Goal: Transaction & Acquisition: Book appointment/travel/reservation

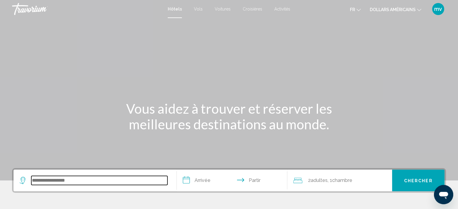
click at [53, 182] on input "Widget de recherche" at bounding box center [99, 180] width 136 height 9
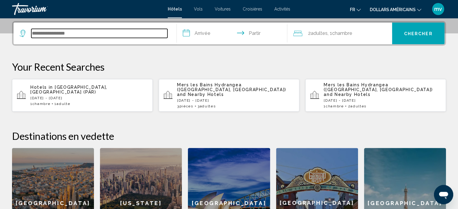
scroll to position [149, 0]
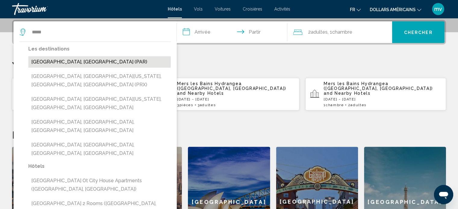
click at [56, 62] on button "[GEOGRAPHIC_DATA], [GEOGRAPHIC_DATA] (PAR)" at bounding box center [99, 61] width 143 height 11
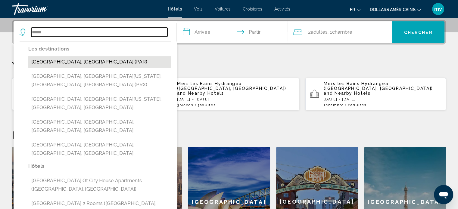
type input "**********"
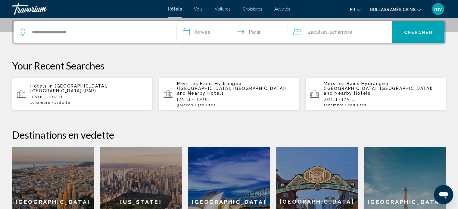
click at [187, 31] on input "**********" at bounding box center [233, 33] width 113 height 24
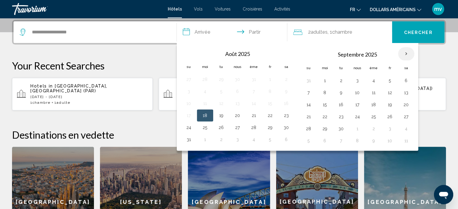
click at [404, 52] on th "Mois prochain" at bounding box center [406, 53] width 16 height 13
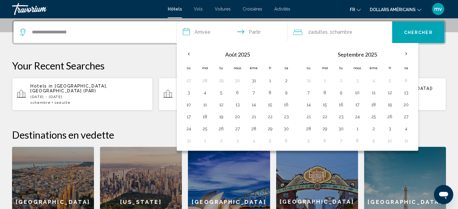
click at [358, 10] on icon "Changer de langue" at bounding box center [359, 10] width 4 height 2
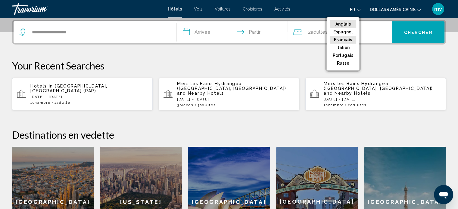
click at [350, 23] on font "Anglais" at bounding box center [343, 24] width 15 height 5
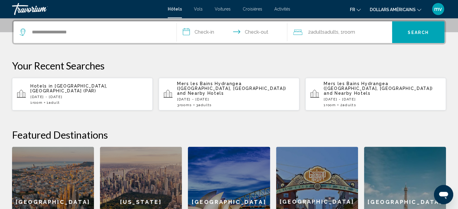
click at [202, 33] on input "**********" at bounding box center [233, 33] width 113 height 24
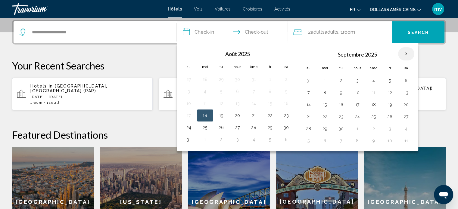
click at [404, 55] on th "Mois prochain" at bounding box center [406, 53] width 16 height 13
click at [404, 54] on th "Mois prochain" at bounding box center [406, 53] width 16 height 13
click at [405, 54] on th "Mois prochain" at bounding box center [406, 53] width 16 height 13
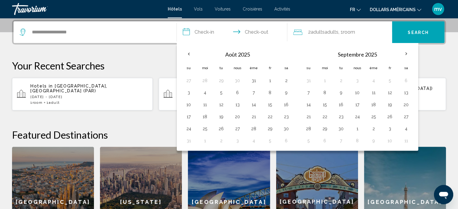
click at [159, 62] on p "Your Recent Searches" at bounding box center [229, 66] width 434 height 12
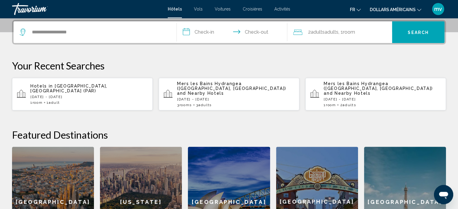
click at [301, 32] on icon "Voyageurs : 2 adultes, 0 enfants" at bounding box center [297, 32] width 9 height 7
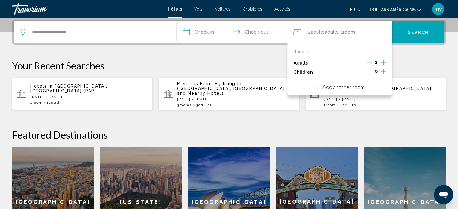
click at [368, 63] on icon "Decrement adults" at bounding box center [369, 63] width 5 height 0
click at [186, 30] on input "**********" at bounding box center [233, 33] width 113 height 24
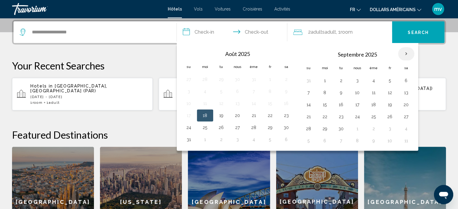
click at [405, 55] on th "Mois prochain" at bounding box center [406, 53] width 16 height 13
drag, startPoint x: 424, startPoint y: 56, endPoint x: 403, endPoint y: 53, distance: 21.3
click at [403, 53] on th "Mois prochain" at bounding box center [406, 53] width 16 height 13
click at [421, 55] on div "**********" at bounding box center [229, 138] width 458 height 237
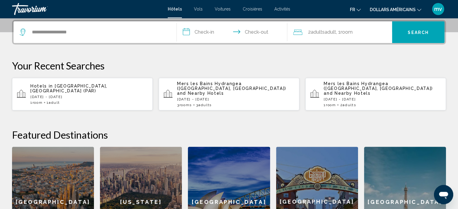
click at [65, 95] on p "[DATE] - [DATE]" at bounding box center [89, 97] width 118 height 4
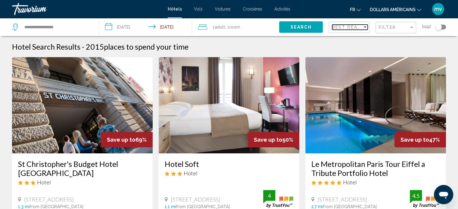
click at [365, 27] on div "Sort by" at bounding box center [365, 28] width 3 height 2
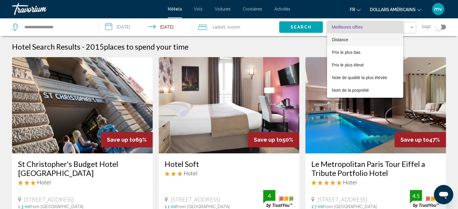
click at [344, 40] on font "Distance" at bounding box center [340, 39] width 16 height 5
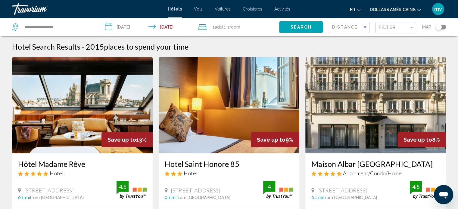
click at [359, 8] on icon "Changer de langue" at bounding box center [359, 10] width 4 height 4
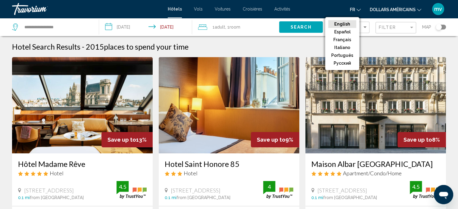
click at [345, 24] on button "English" at bounding box center [342, 24] width 28 height 8
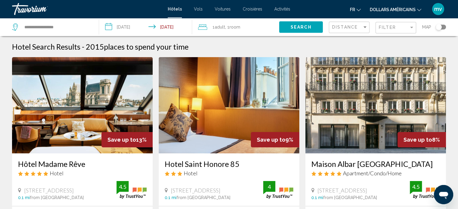
click at [359, 11] on icon "Changer de langue" at bounding box center [359, 10] width 4 height 4
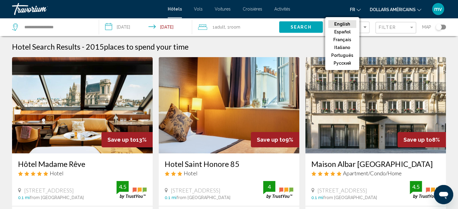
click at [346, 24] on button "English" at bounding box center [342, 24] width 28 height 8
